Goal: Task Accomplishment & Management: Use online tool/utility

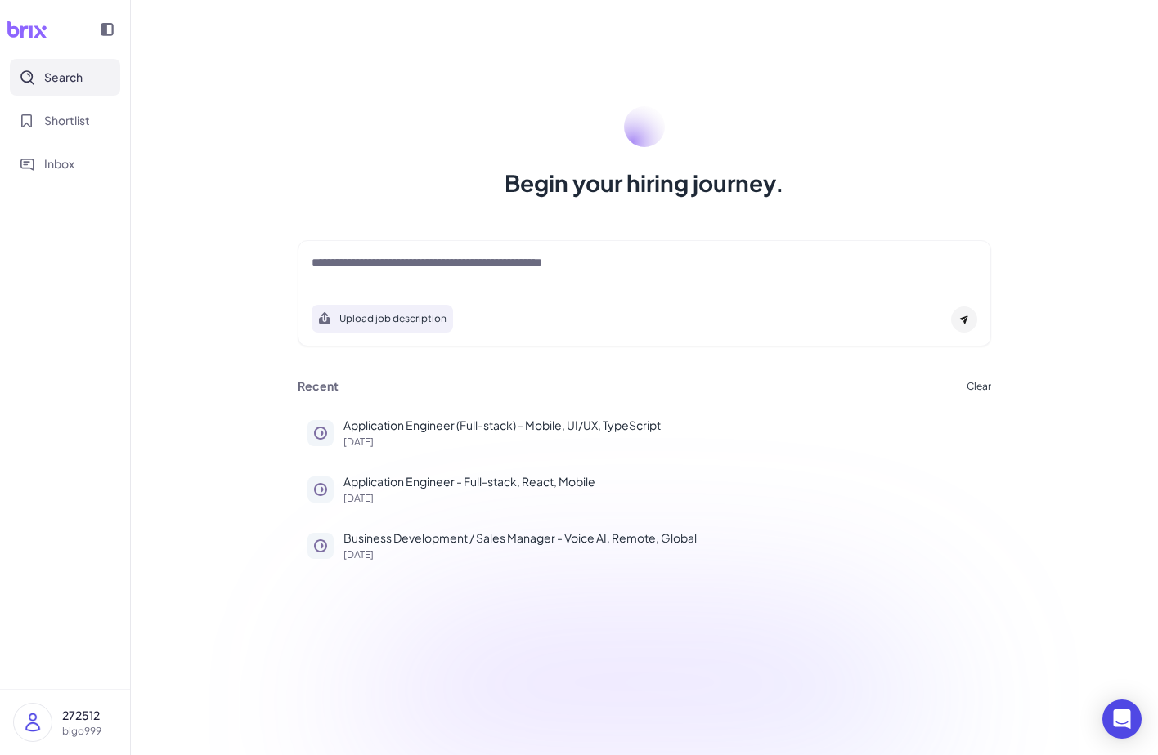
click at [111, 711] on p "272512" at bounding box center [89, 715] width 55 height 17
click at [101, 719] on div "Sign Out" at bounding box center [161, 714] width 181 height 36
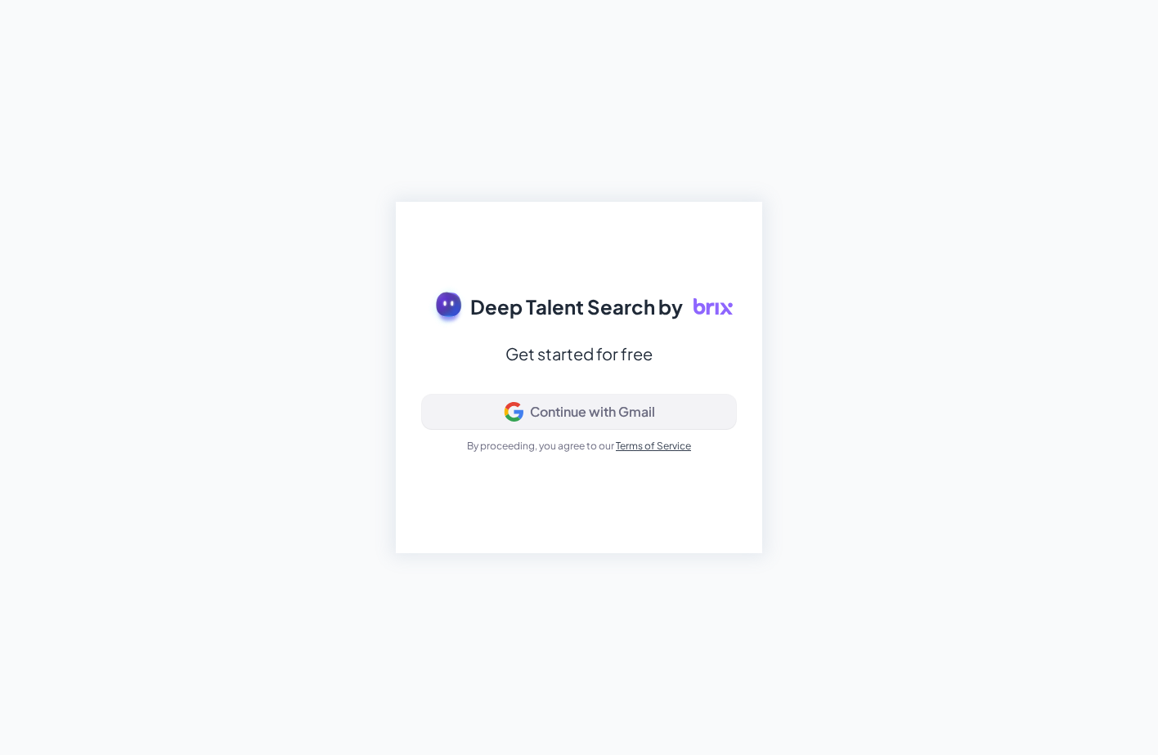
click at [504, 422] on icon at bounding box center [514, 412] width 20 height 20
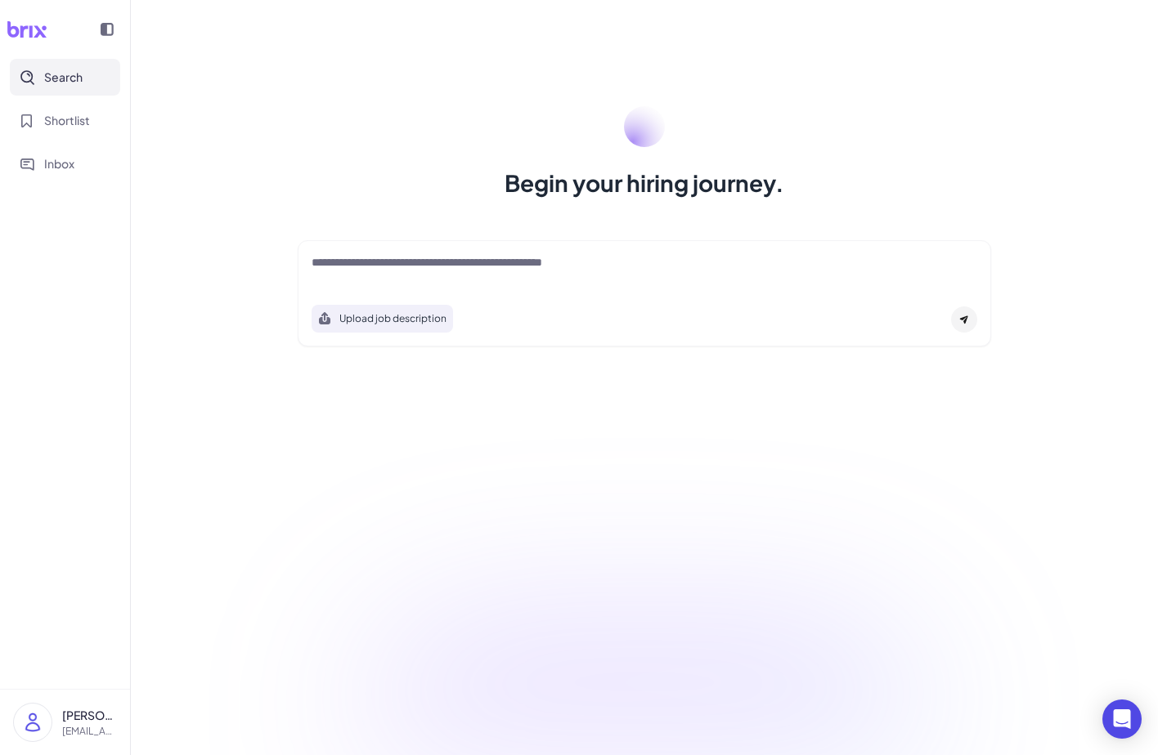
click at [96, 722] on p "Louis Yang" at bounding box center [89, 715] width 55 height 17
drag, startPoint x: 83, startPoint y: 610, endPoint x: 93, endPoint y: 609, distance: 9.8
click at [94, 609] on div "root" at bounding box center [88, 612] width 34 height 21
click at [75, 613] on div "root" at bounding box center [88, 612] width 34 height 21
click at [103, 501] on nav "Search Shortlist Inbox" at bounding box center [65, 374] width 130 height 630
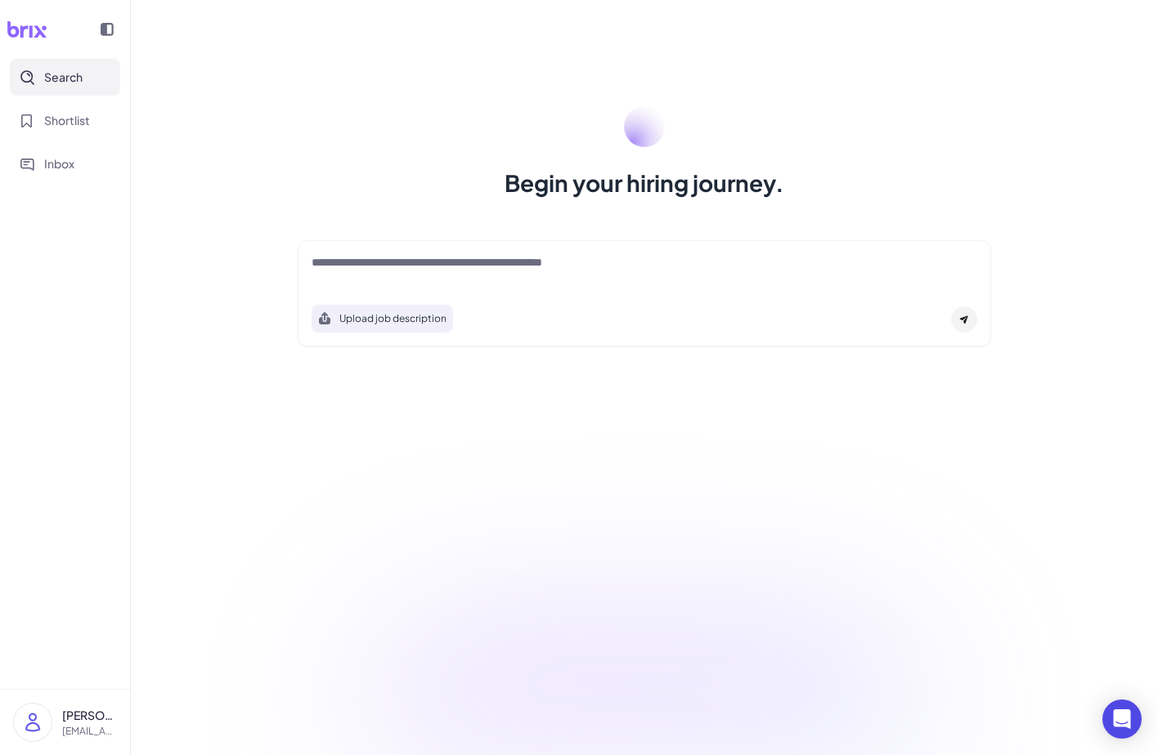
click at [405, 265] on textarea at bounding box center [643, 264] width 665 height 20
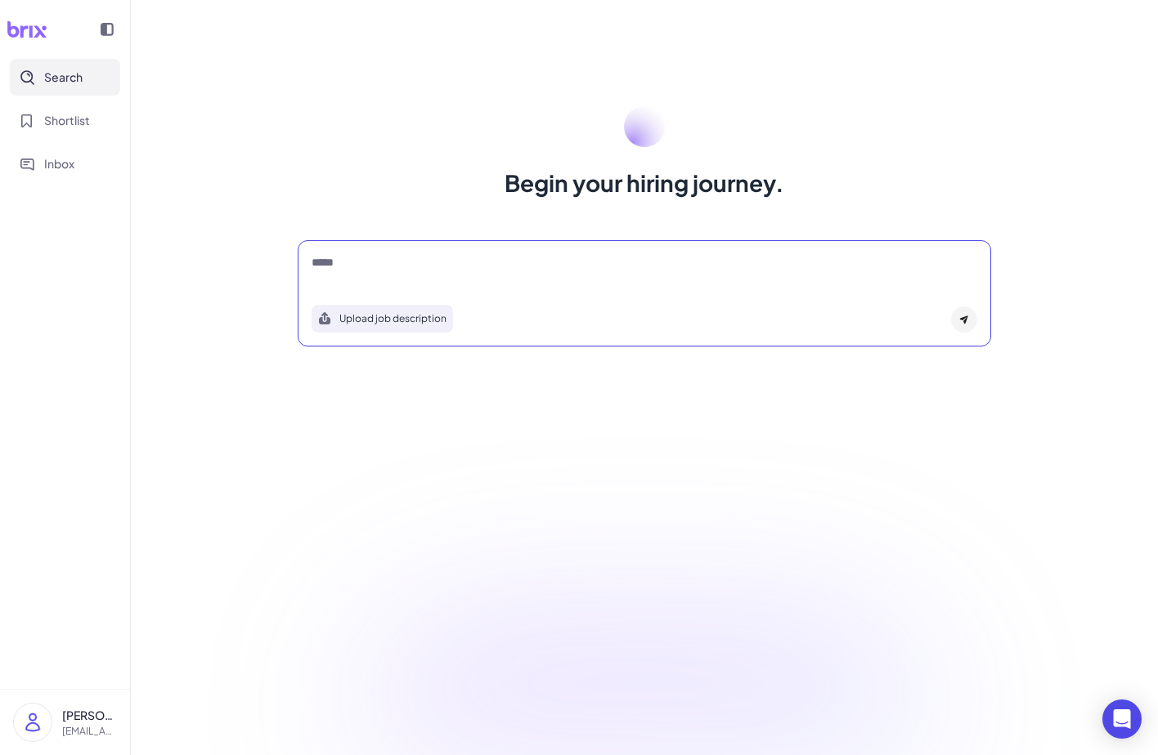
type textarea "*****"
type textarea "**********"
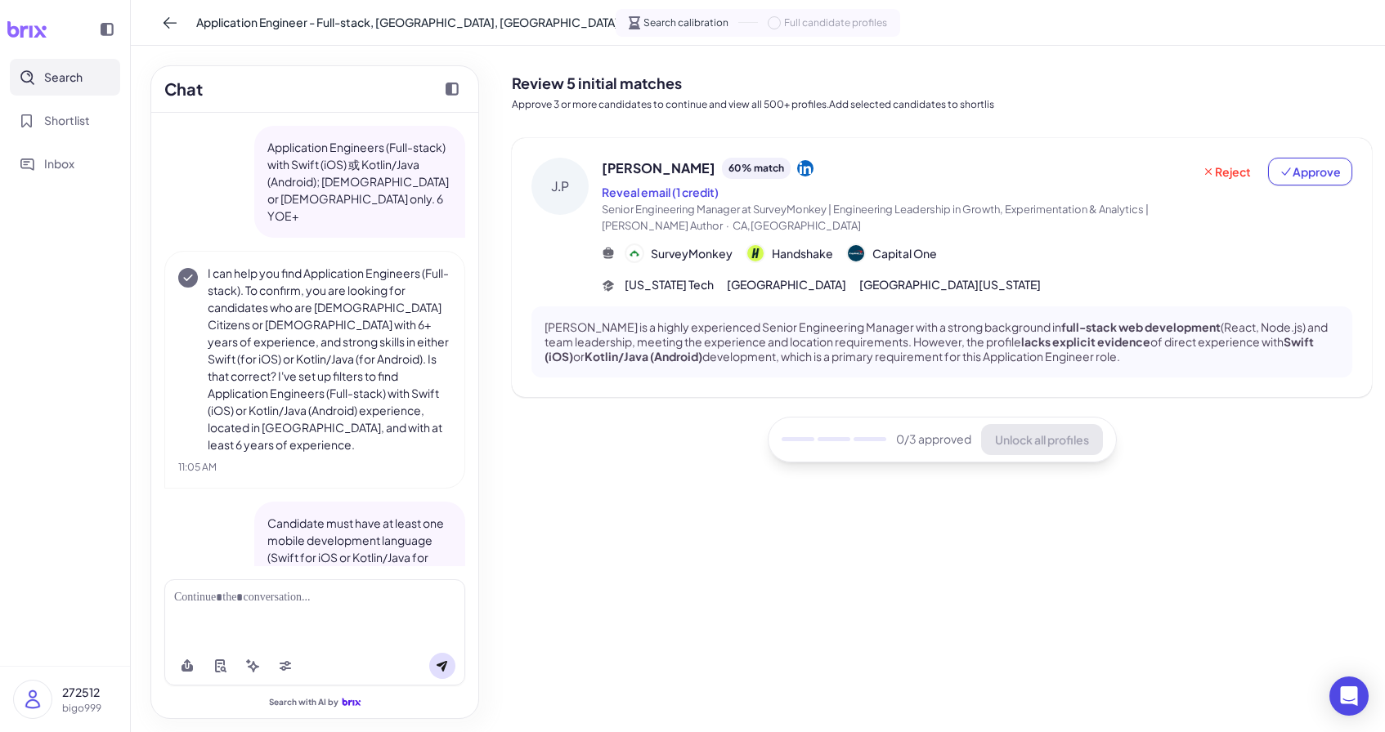
scroll to position [535, 0]
